Goal: Task Accomplishment & Management: Manage account settings

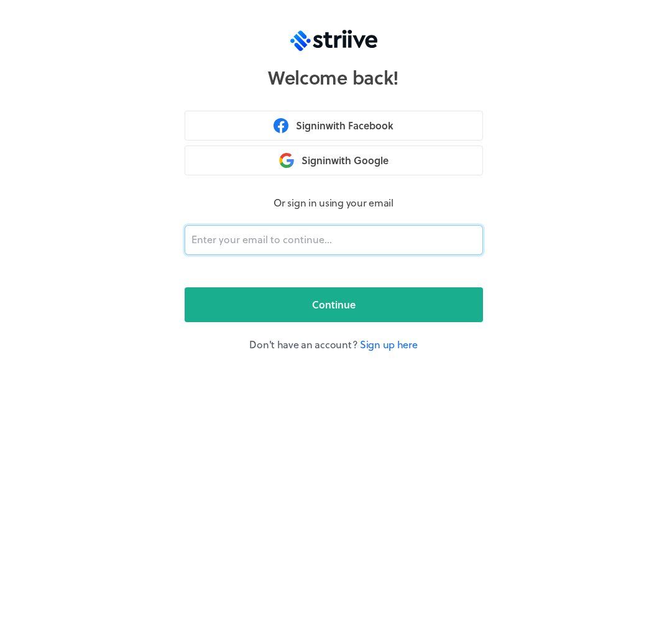
click at [313, 244] on input "email" at bounding box center [334, 240] width 298 height 30
type input "[PERSON_NAME][EMAIL_ADDRESS][DOMAIN_NAME]"
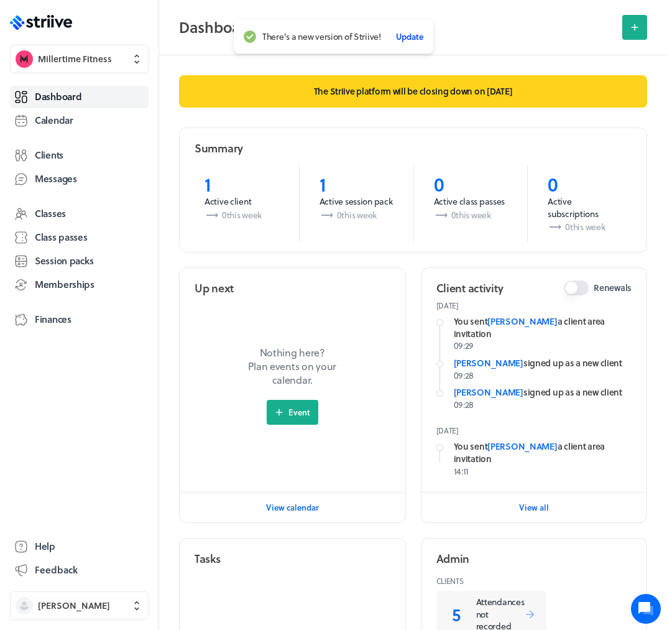
click at [418, 34] on span "Update" at bounding box center [409, 36] width 27 height 11
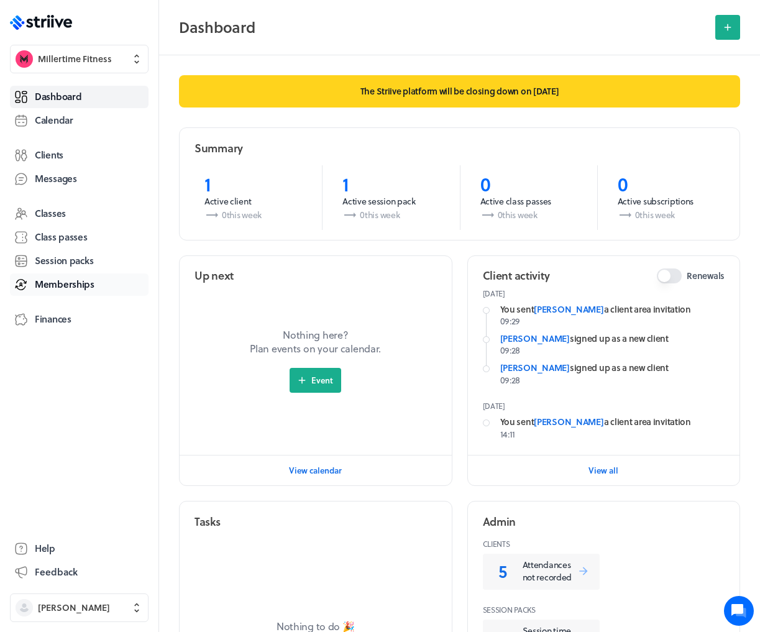
click at [76, 275] on link "Memberships" at bounding box center [79, 284] width 139 height 22
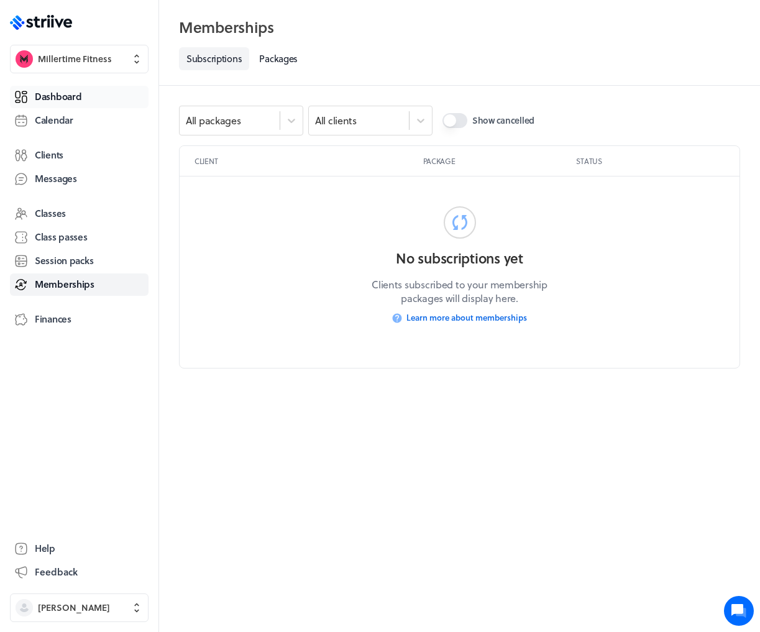
click at [55, 97] on span "Dashboard" at bounding box center [58, 96] width 47 height 13
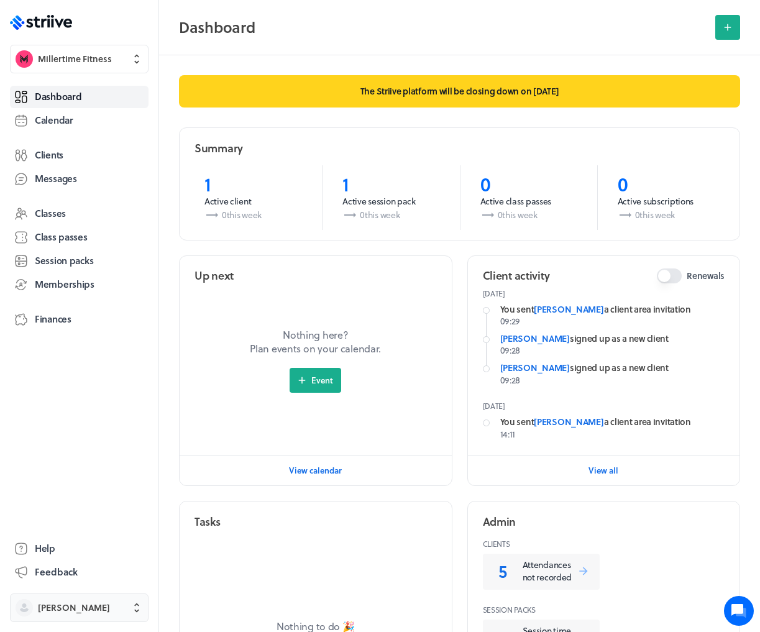
click at [80, 608] on span "[PERSON_NAME]" at bounding box center [74, 608] width 72 height 12
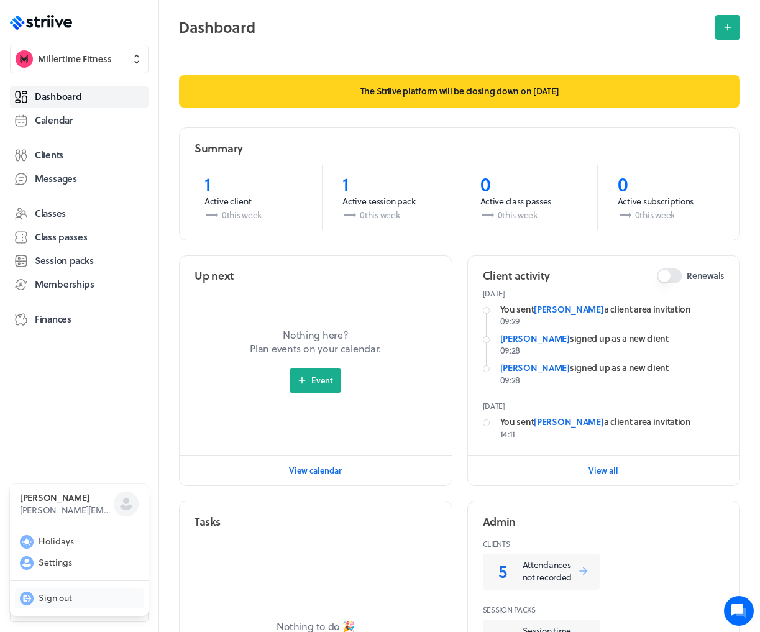
click at [71, 597] on span "Sign out" at bounding box center [56, 598] width 34 height 12
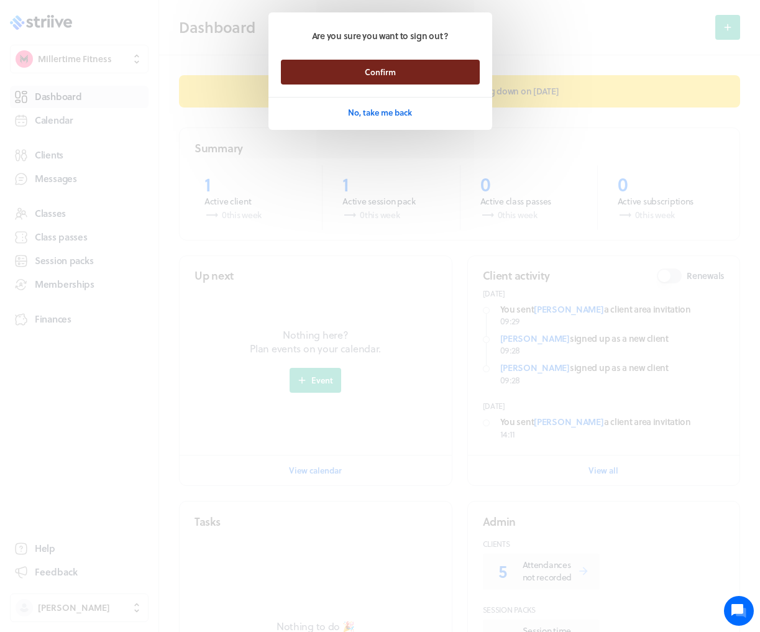
click at [350, 73] on button "Confirm" at bounding box center [380, 72] width 199 height 25
